Goal: Task Accomplishment & Management: Use online tool/utility

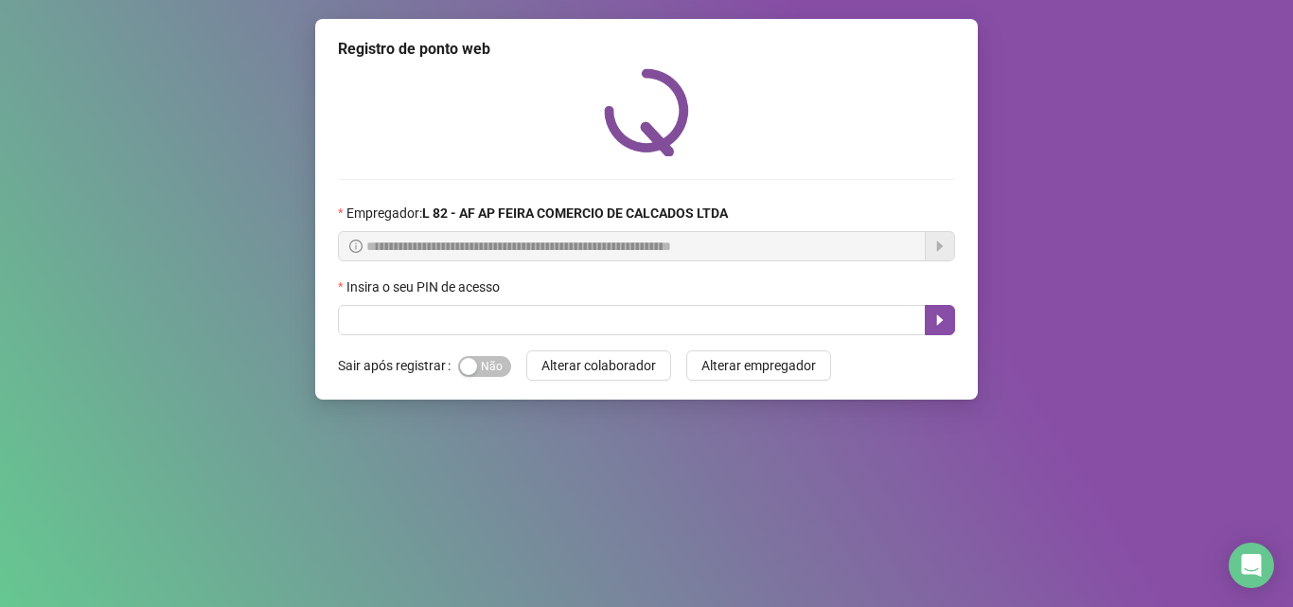
click at [537, 303] on div "Insira o seu PIN de acesso" at bounding box center [646, 290] width 617 height 28
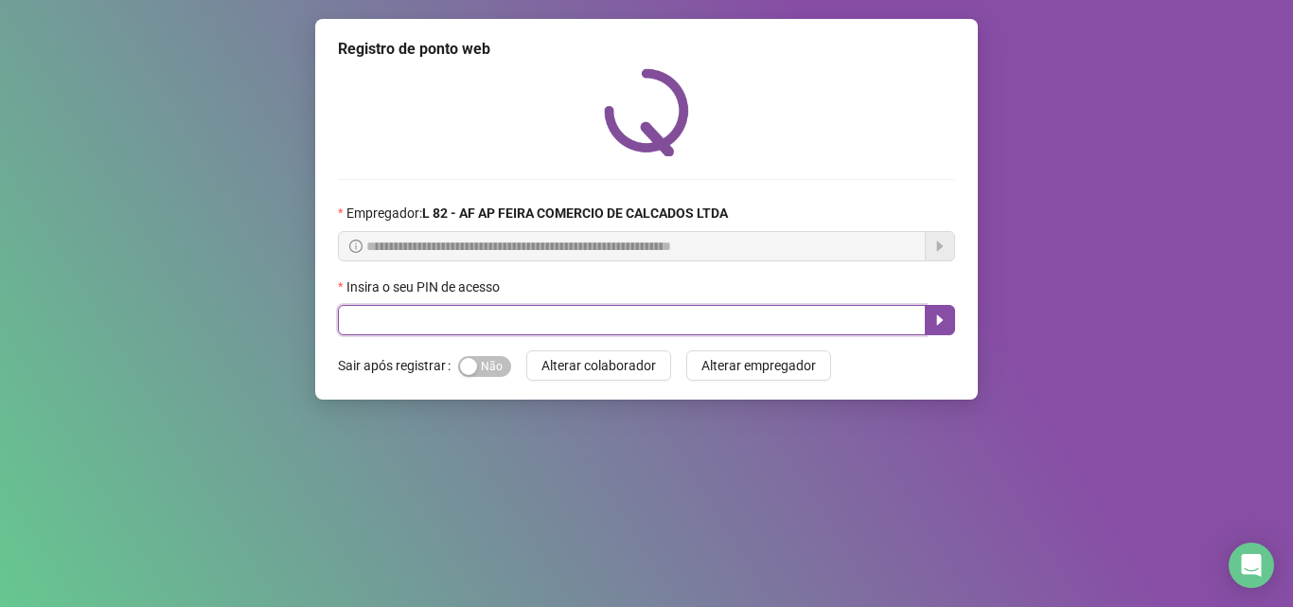
click at [531, 311] on input "text" at bounding box center [632, 320] width 588 height 30
type input "*****"
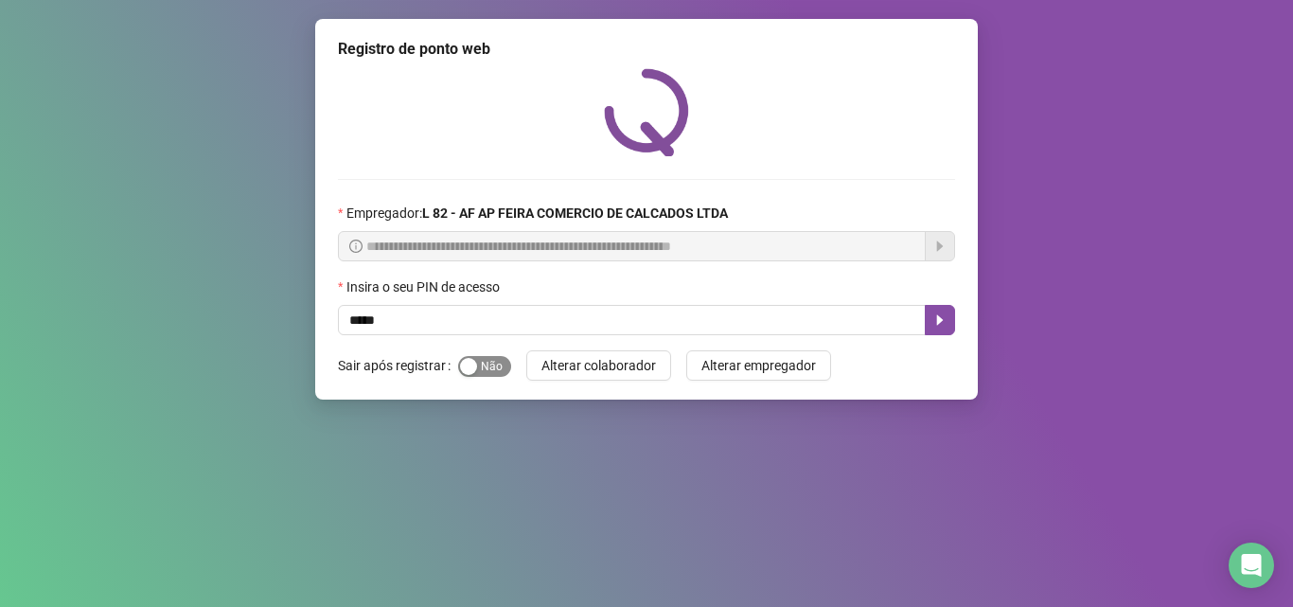
click at [460, 361] on div "button" at bounding box center [468, 366] width 17 height 17
click at [935, 316] on icon "caret-right" at bounding box center [939, 319] width 15 height 15
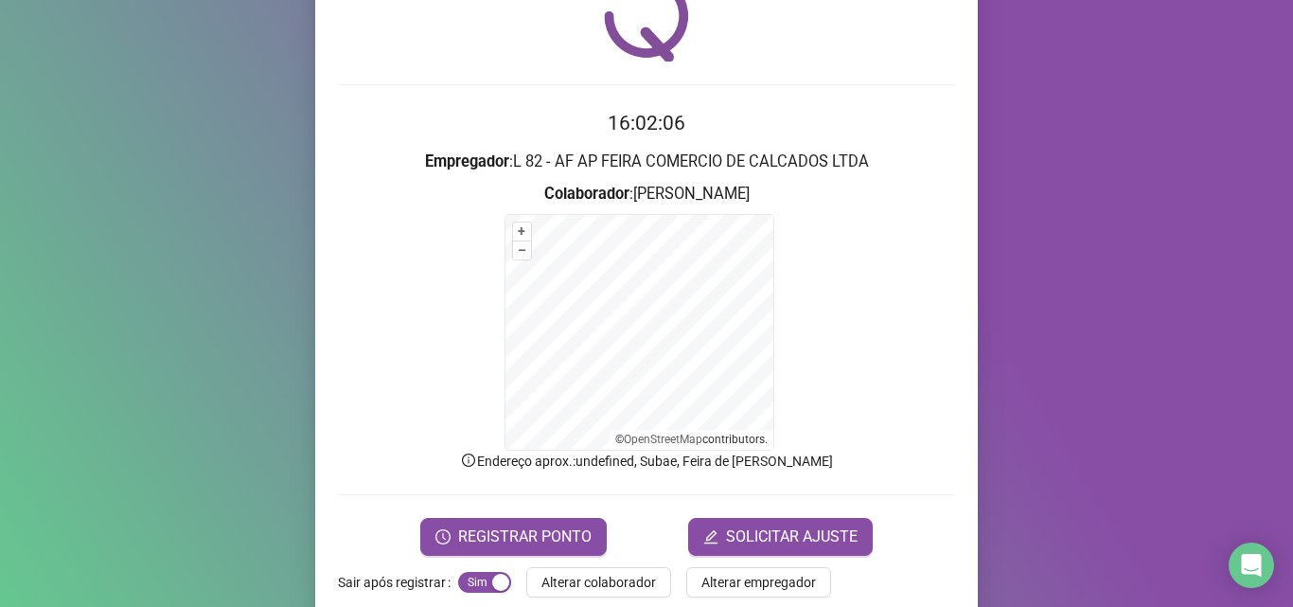
scroll to position [127, 0]
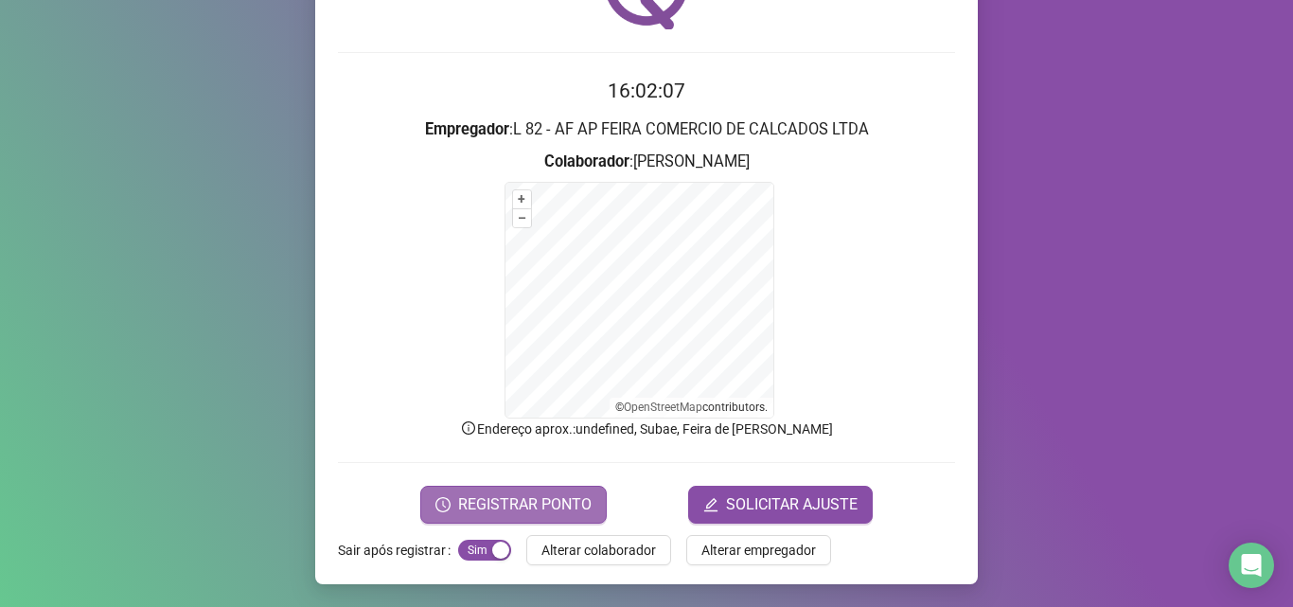
click at [487, 516] on button "REGISTRAR PONTO" at bounding box center [513, 504] width 186 height 38
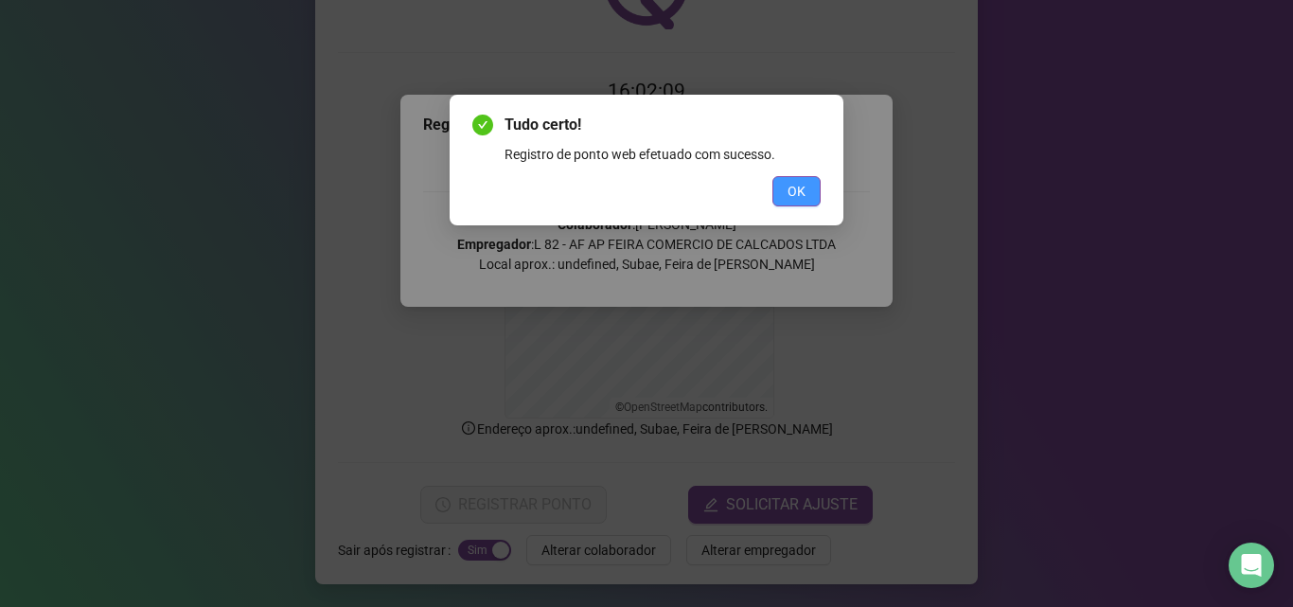
click at [794, 199] on span "OK" at bounding box center [796, 191] width 18 height 21
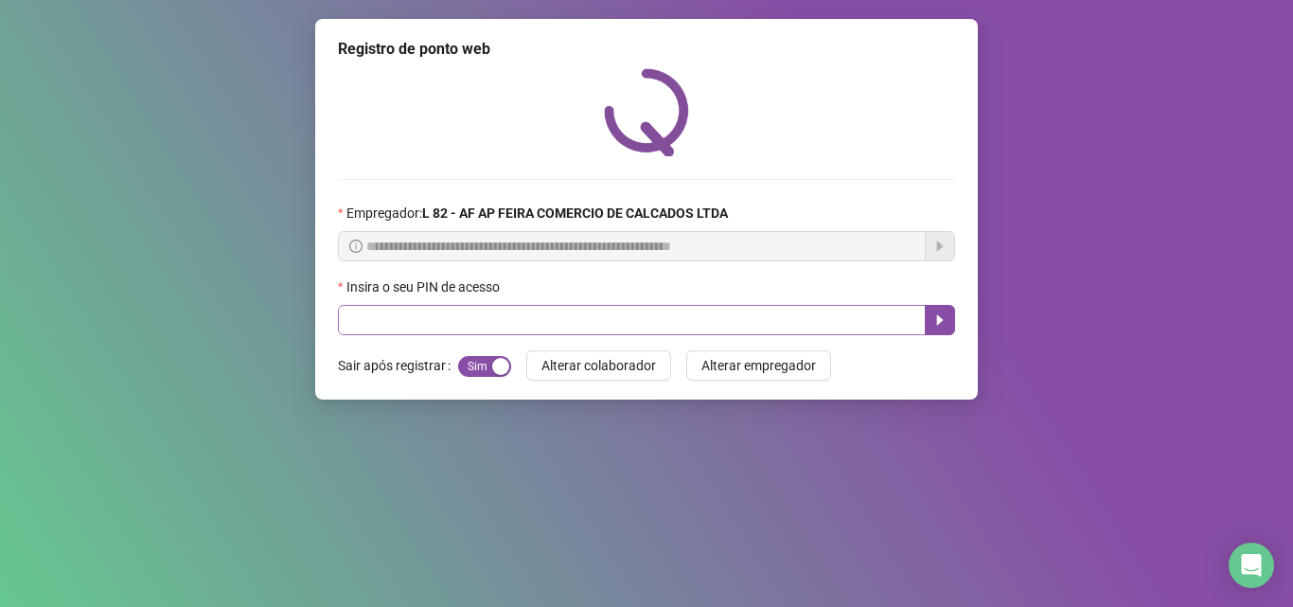
click at [516, 303] on div "Insira o seu PIN de acesso" at bounding box center [646, 290] width 617 height 28
click at [517, 311] on input "text" at bounding box center [632, 320] width 588 height 30
type input "*"
type input "*****"
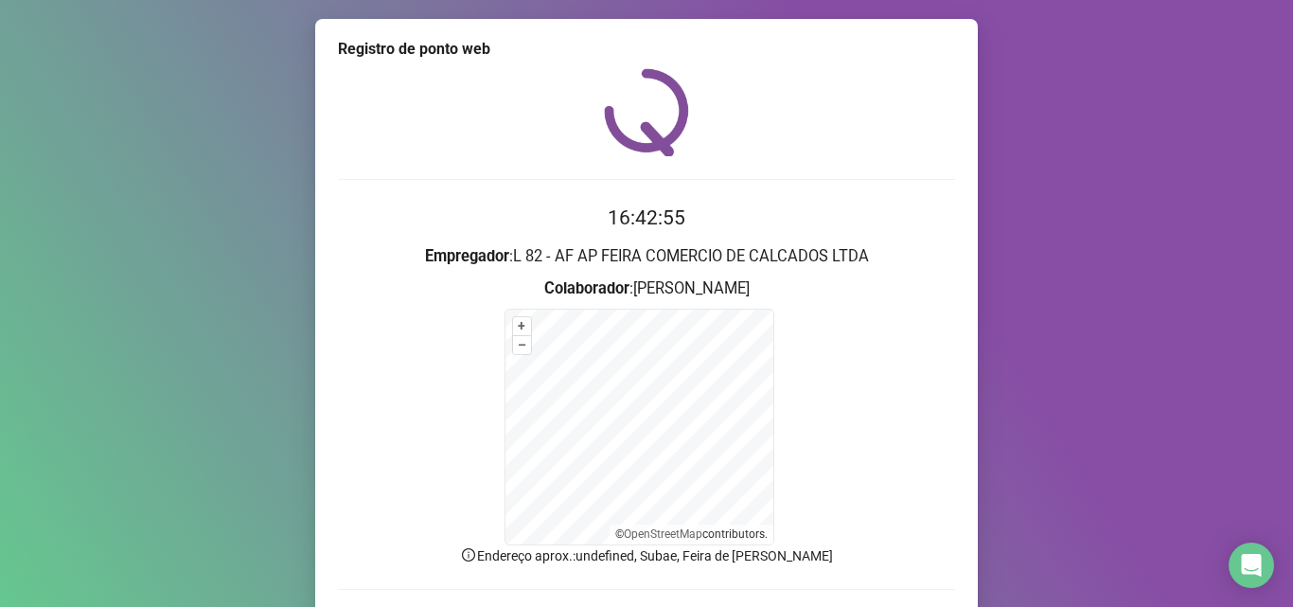
scroll to position [127, 0]
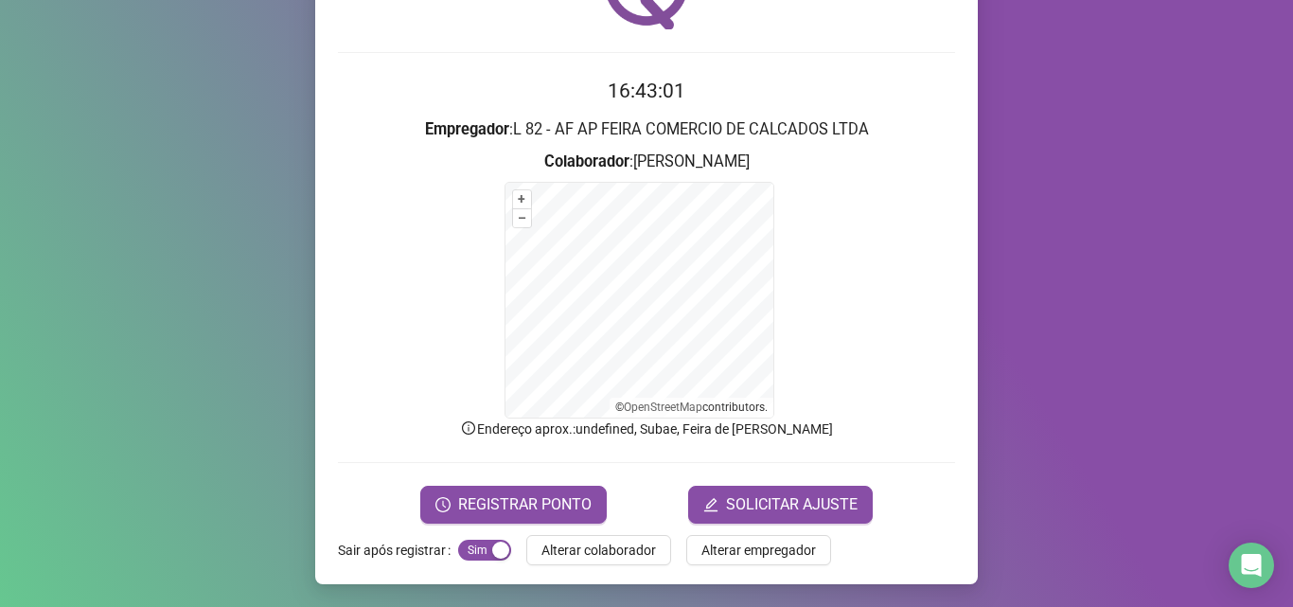
click at [775, 342] on form "+ – ⇧ › © OpenStreetMap contributors." at bounding box center [646, 300] width 617 height 237
click at [389, 315] on form "+ – ⇧ › © OpenStreetMap contributors." at bounding box center [646, 300] width 617 height 237
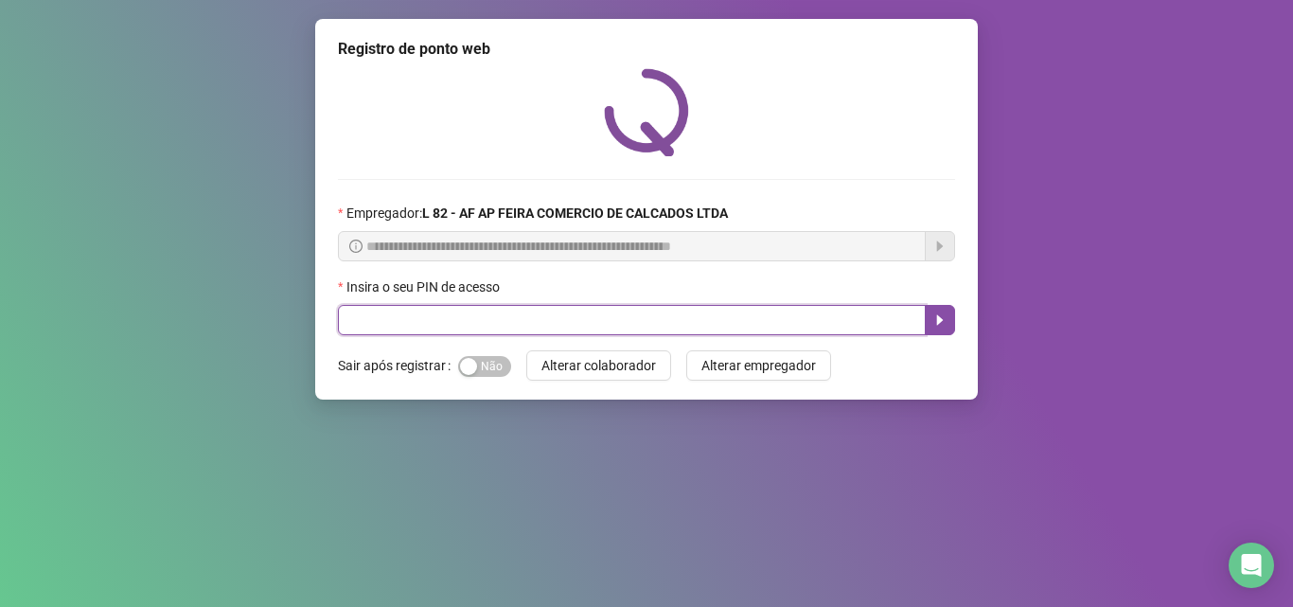
click at [562, 316] on input "text" at bounding box center [632, 320] width 588 height 30
type input "*****"
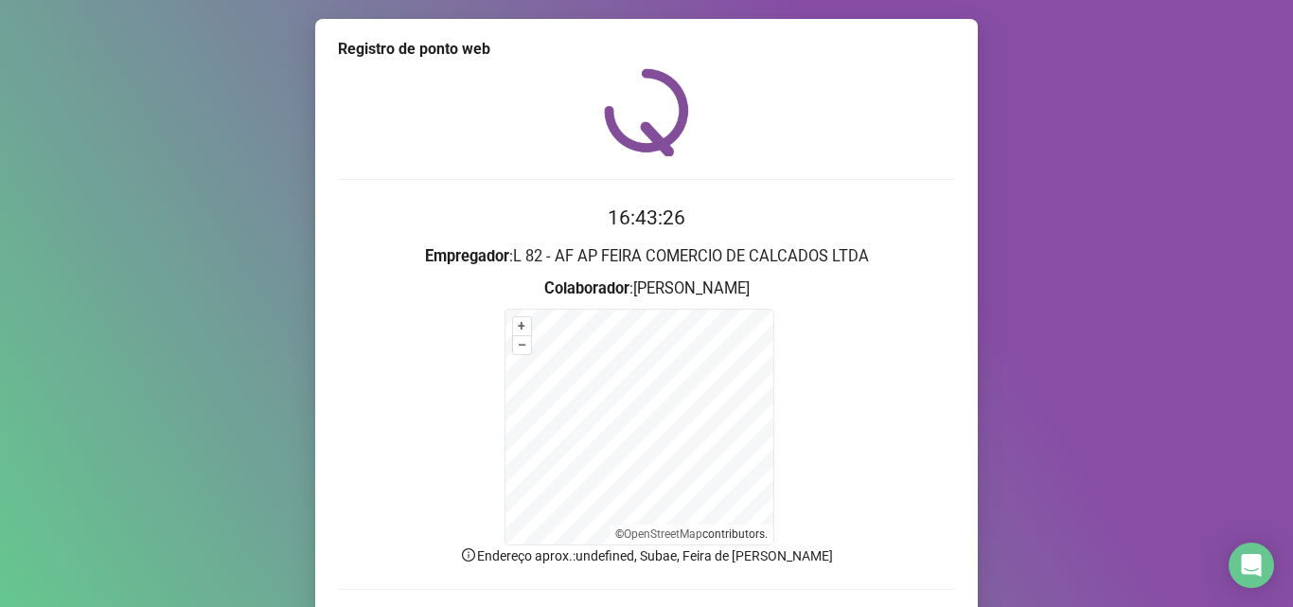
scroll to position [127, 0]
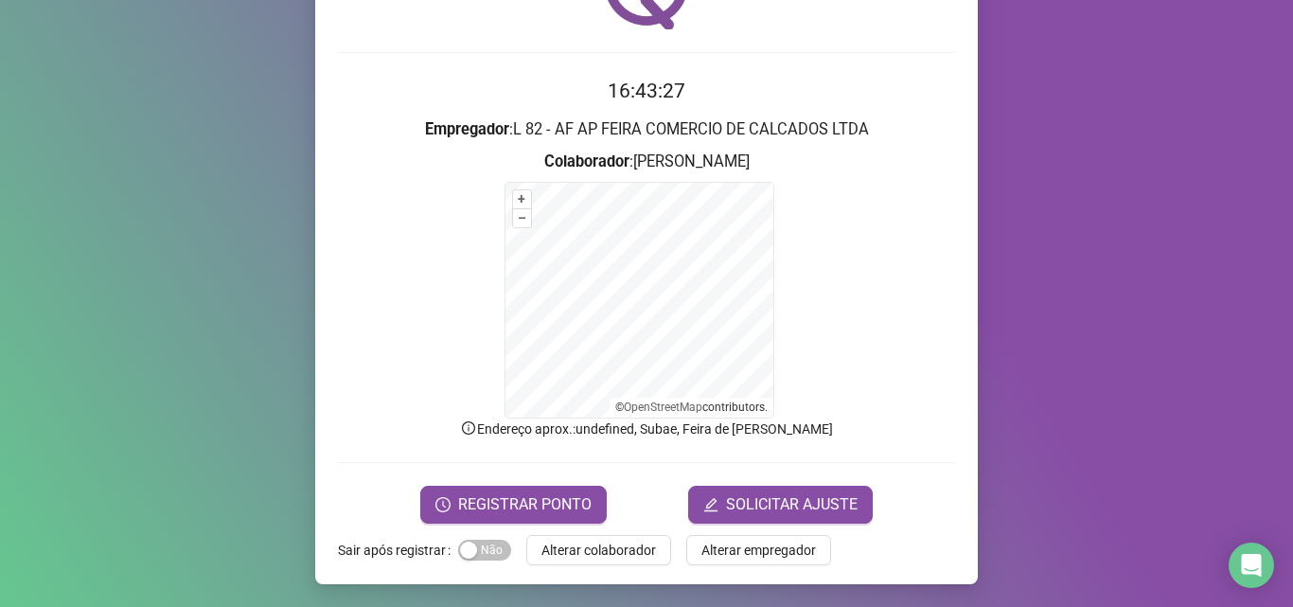
click at [475, 426] on icon "info-circle" at bounding box center [468, 427] width 13 height 13
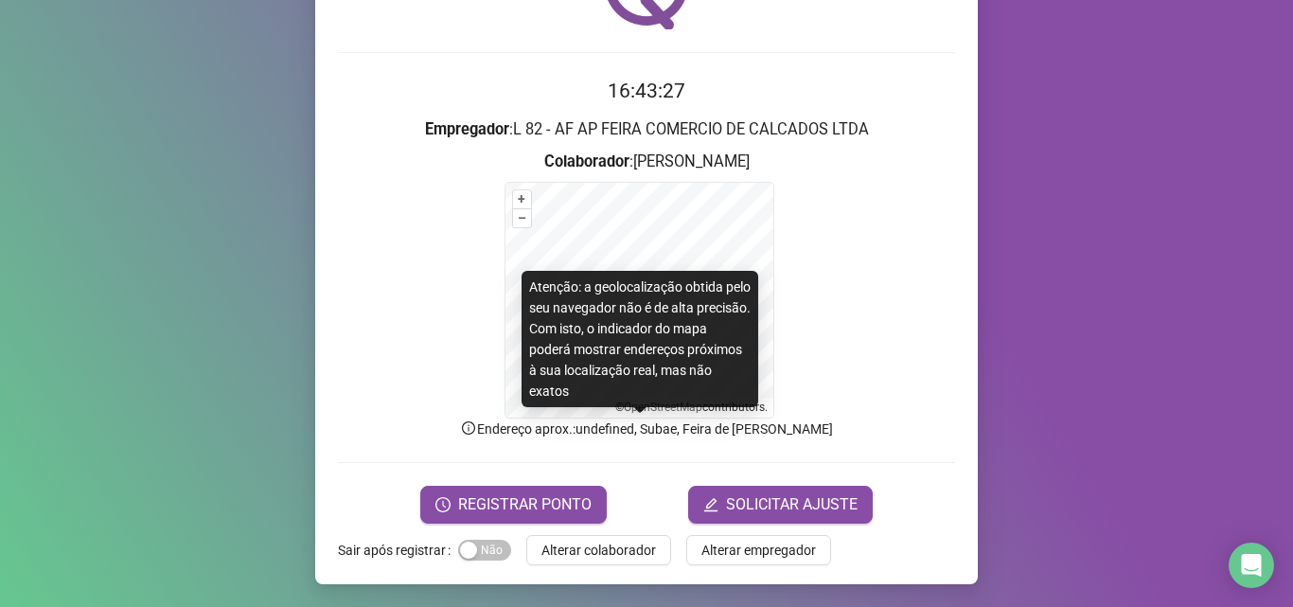
click at [475, 426] on icon "info-circle" at bounding box center [468, 427] width 13 height 13
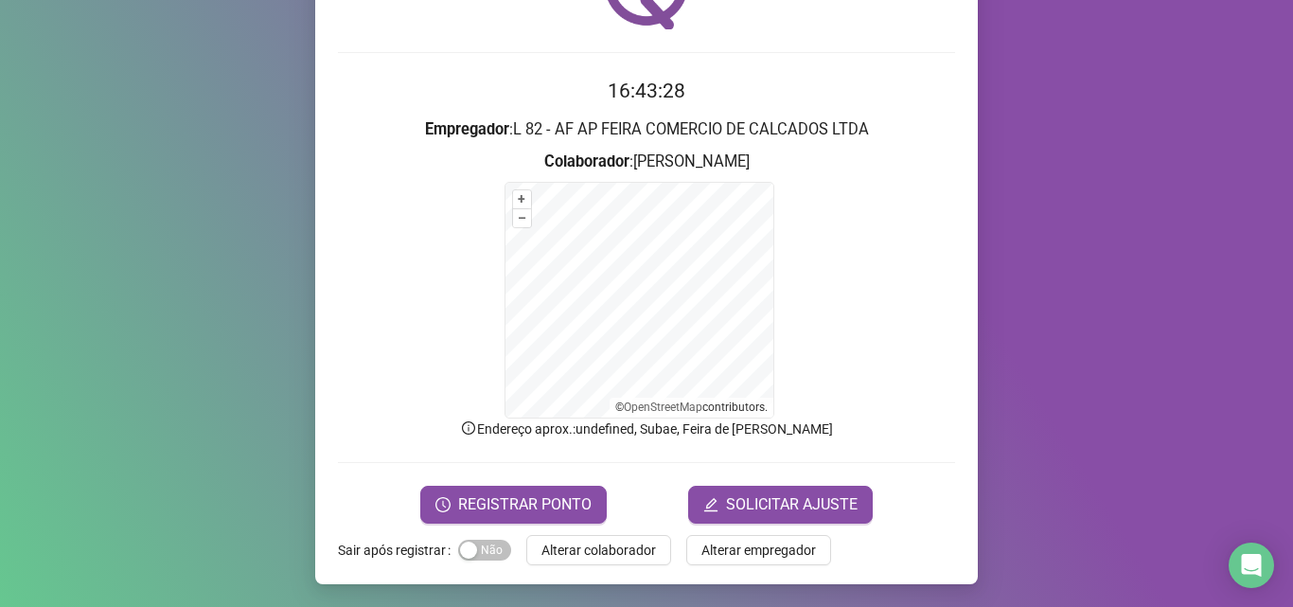
click at [947, 359] on form "+ – ⇧ › © OpenStreetMap contributors." at bounding box center [646, 300] width 617 height 237
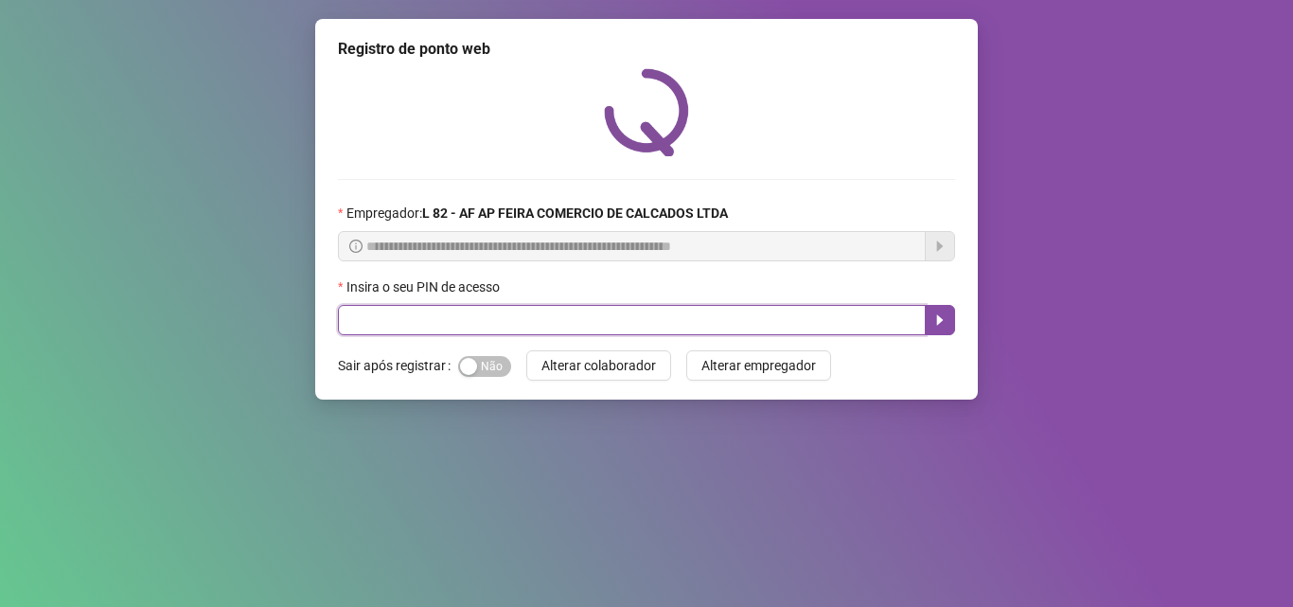
click at [494, 315] on input "text" at bounding box center [632, 320] width 588 height 30
type input "*****"
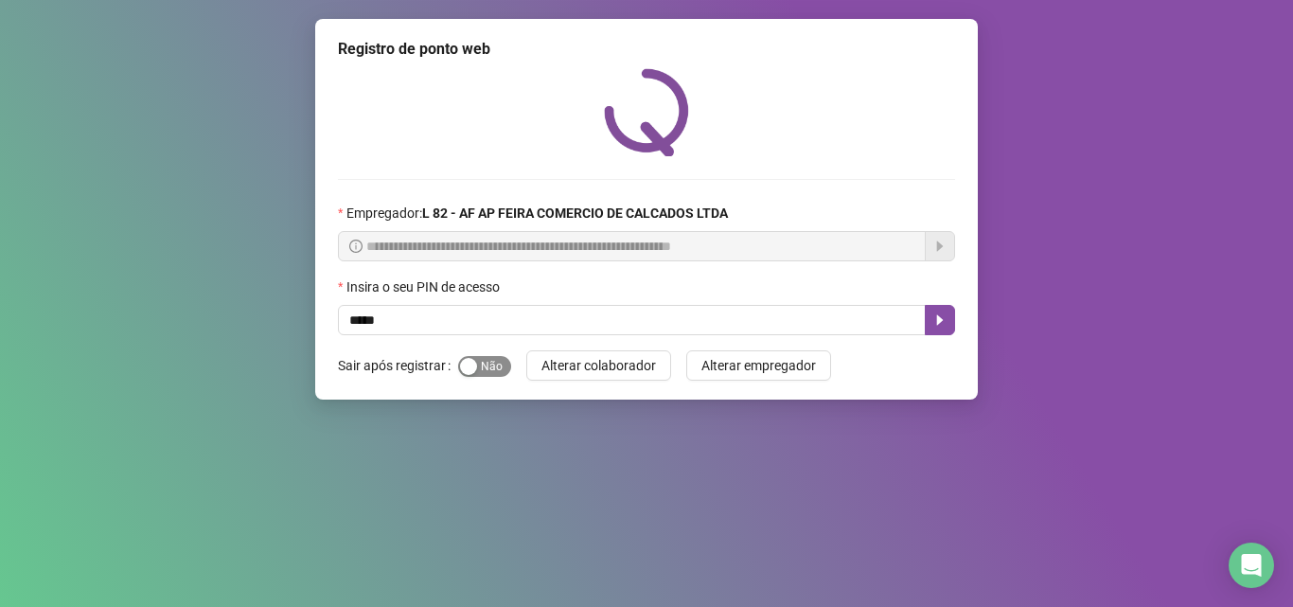
click at [470, 367] on div "button" at bounding box center [468, 366] width 17 height 17
click at [936, 318] on icon "caret-right" at bounding box center [939, 319] width 15 height 15
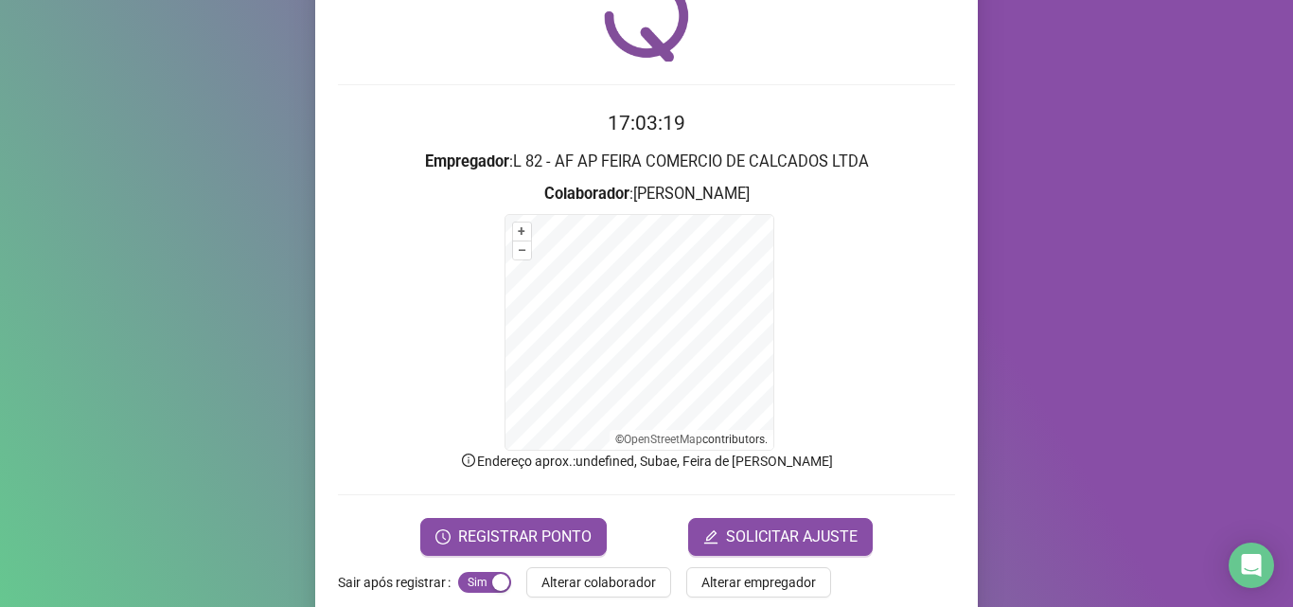
scroll to position [127, 0]
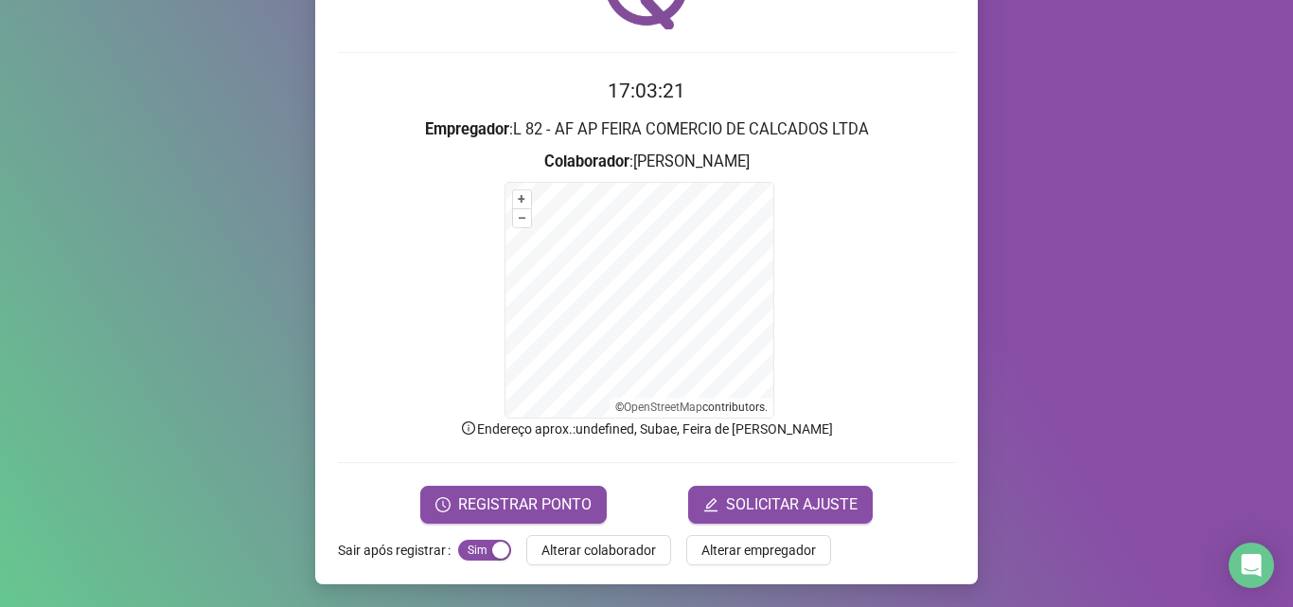
click at [778, 218] on form "+ – ⇧ › © OpenStreetMap contributors." at bounding box center [646, 300] width 617 height 237
